Goal: Find specific page/section: Find specific page/section

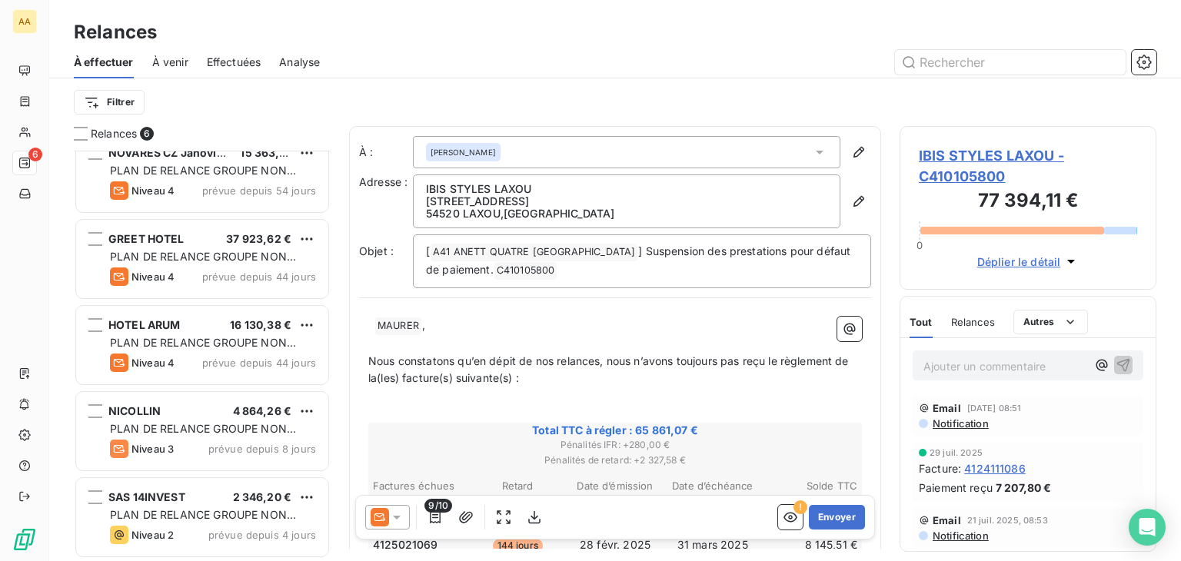
scroll to position [398, 245]
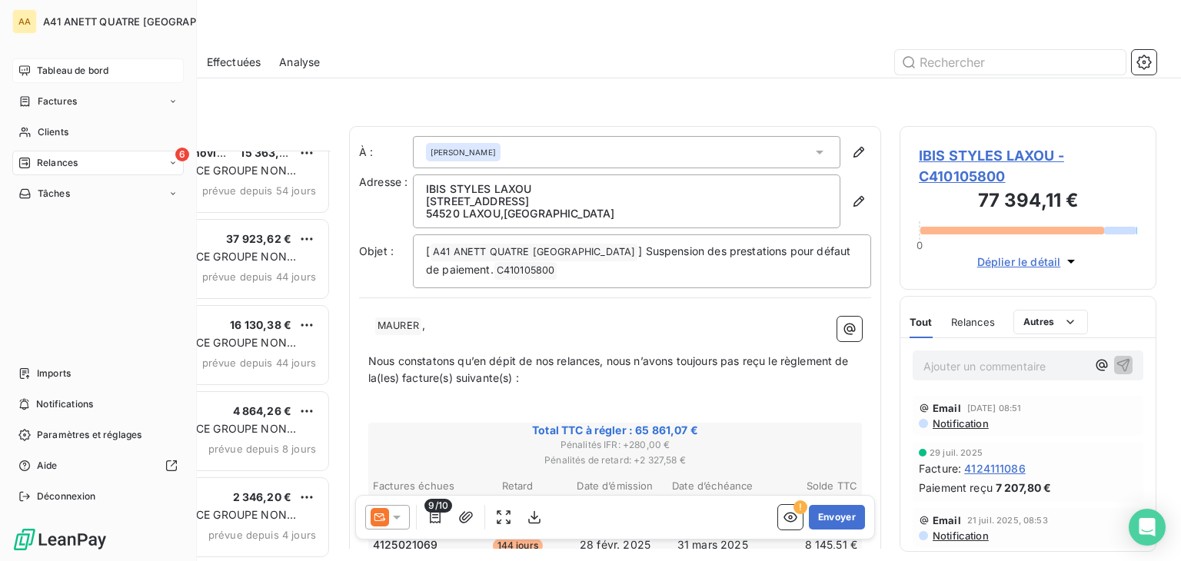
click at [53, 69] on span "Tableau de bord" at bounding box center [73, 71] width 72 height 14
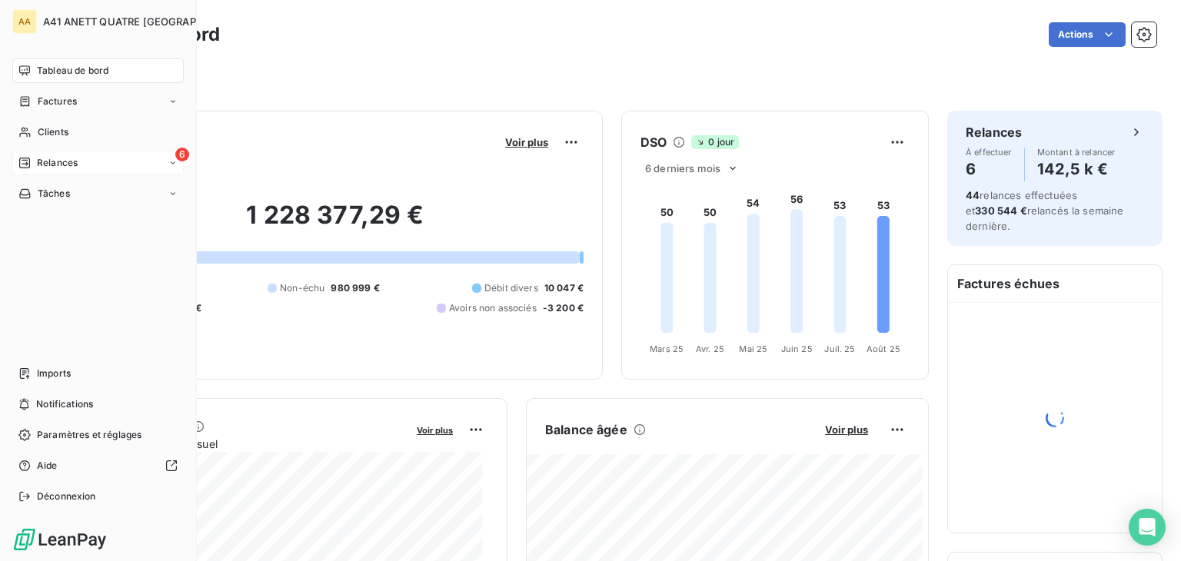
click at [45, 167] on span "Relances" at bounding box center [57, 163] width 41 height 14
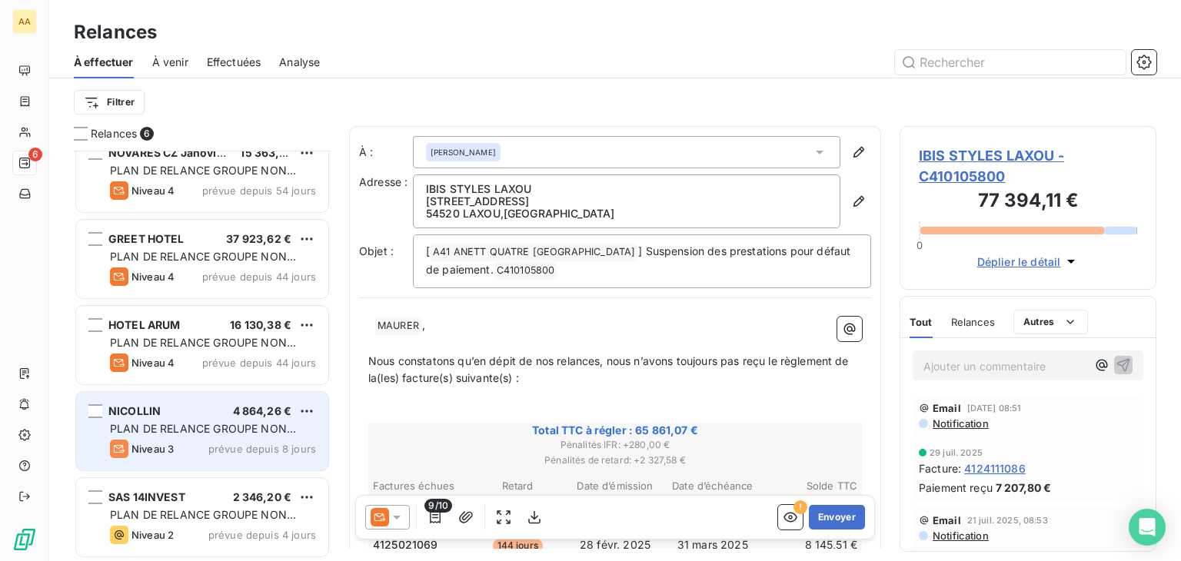
click at [192, 423] on span "PLAN DE RELANCE GROUPE NON AUTOMATIQUE" at bounding box center [203, 436] width 186 height 28
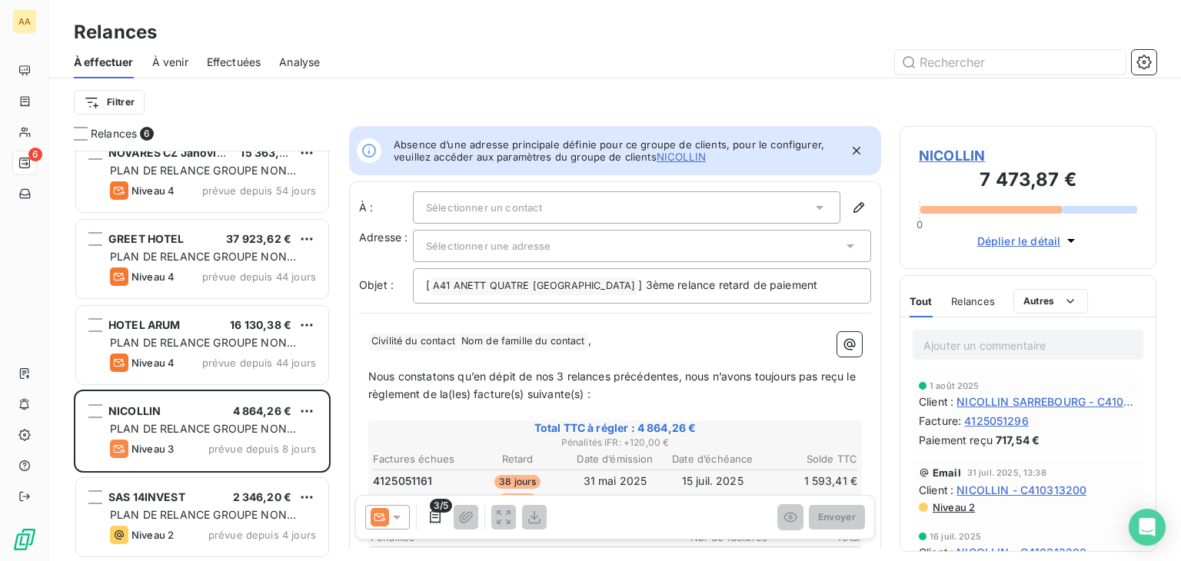
click at [812, 202] on icon at bounding box center [819, 207] width 15 height 15
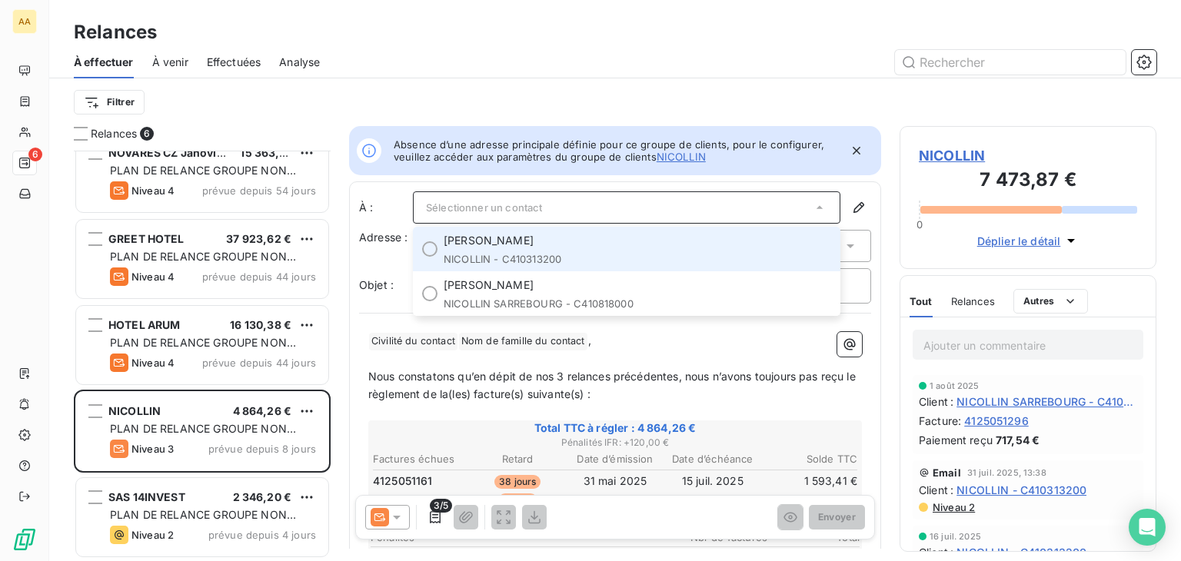
click at [577, 243] on span "[PERSON_NAME]" at bounding box center [638, 240] width 388 height 15
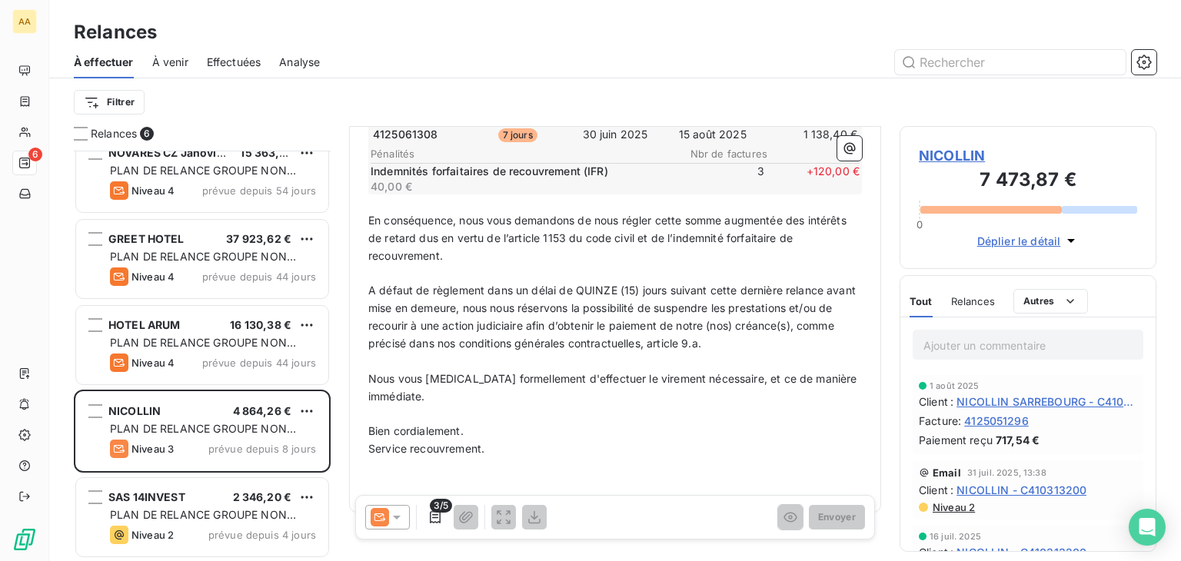
scroll to position [406, 0]
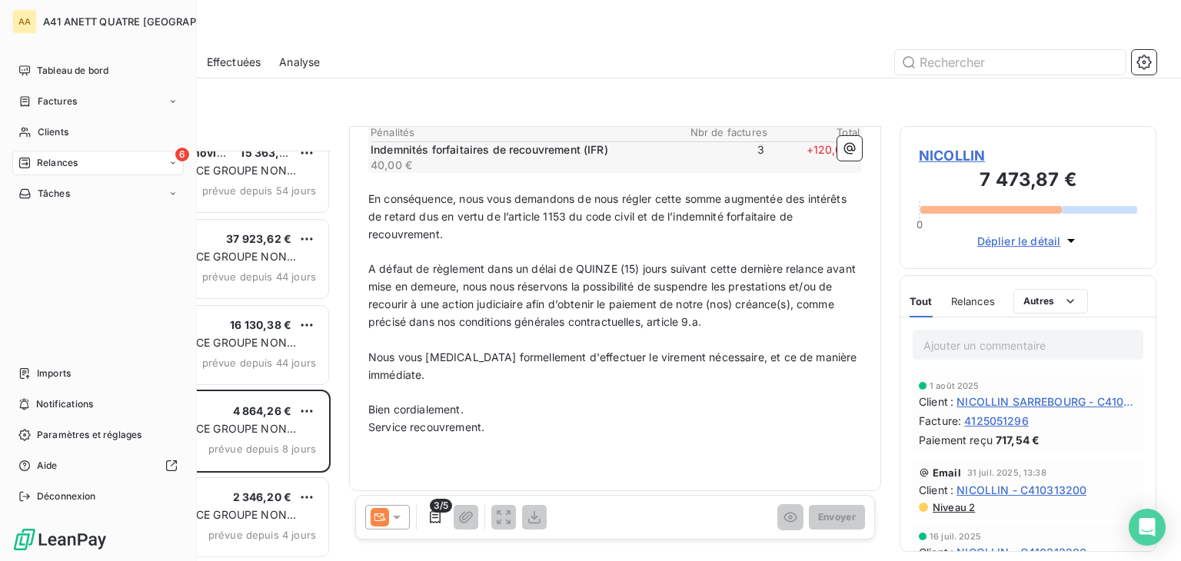
click at [34, 168] on div "Relances" at bounding box center [47, 163] width 59 height 14
